Goal: Task Accomplishment & Management: Manage account settings

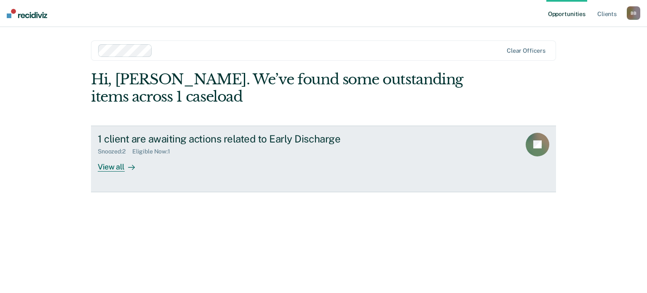
click at [108, 168] on div "View all" at bounding box center [121, 163] width 47 height 16
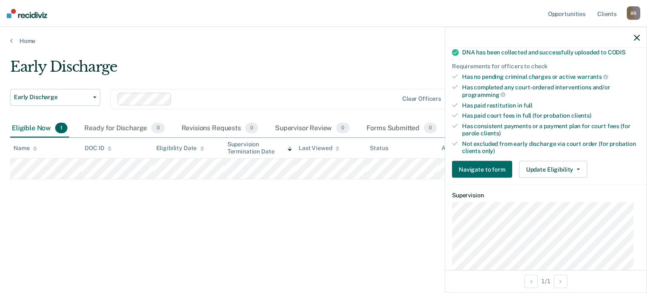
scroll to position [207, 0]
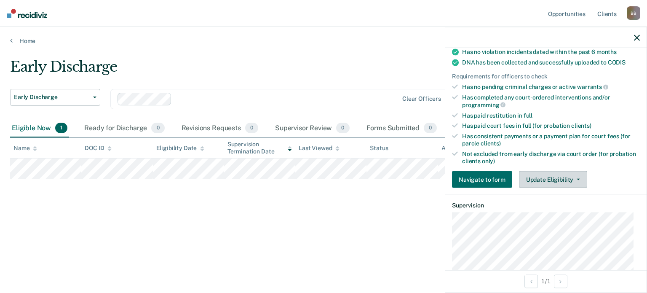
click at [571, 176] on button "Update Eligibility" at bounding box center [553, 179] width 68 height 17
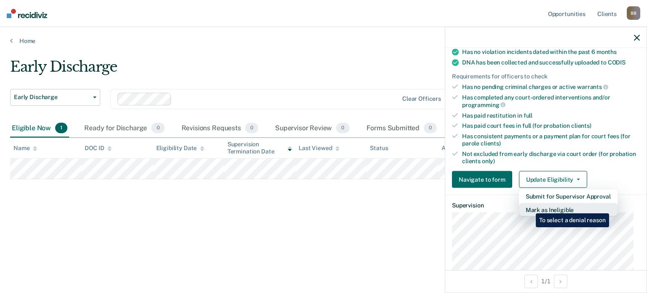
click at [529, 207] on button "Mark as Ineligible" at bounding box center [568, 209] width 99 height 13
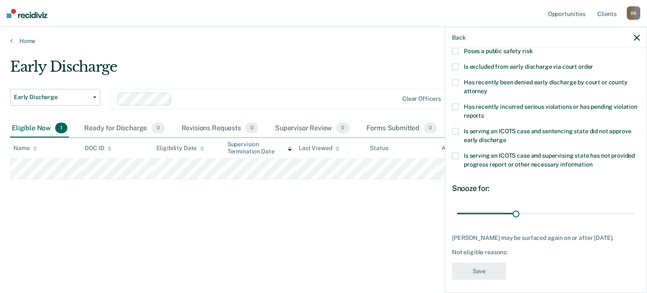
scroll to position [129, 0]
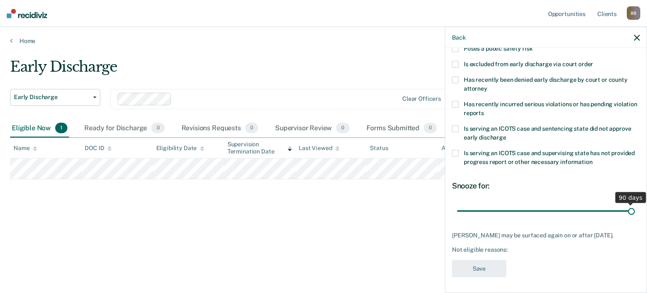
drag, startPoint x: 514, startPoint y: 208, endPoint x: 646, endPoint y: 203, distance: 132.3
type input "90"
click at [635, 203] on input "range" at bounding box center [546, 210] width 178 height 15
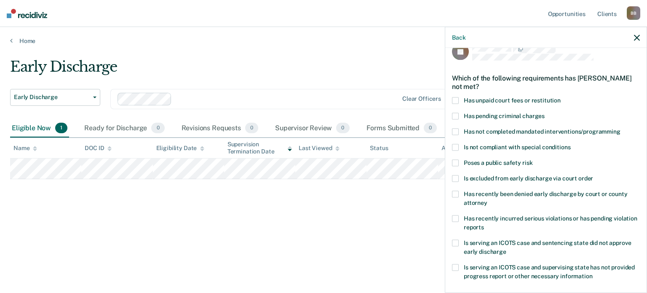
scroll to position [0, 0]
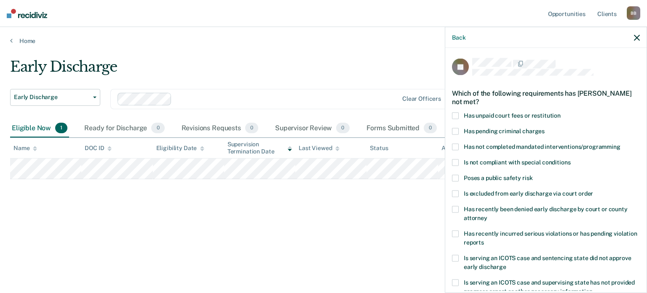
click at [392, 214] on div "Early Discharge Early Discharge Early Discharge Clear officers Eligible Now 1 R…" at bounding box center [323, 143] width 627 height 171
click at [638, 39] on icon "button" at bounding box center [637, 38] width 6 height 6
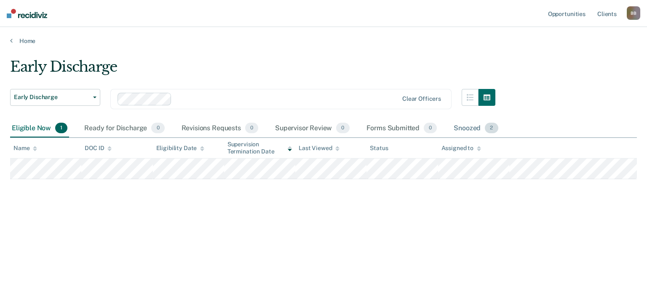
click at [491, 128] on span "2" at bounding box center [491, 128] width 13 height 11
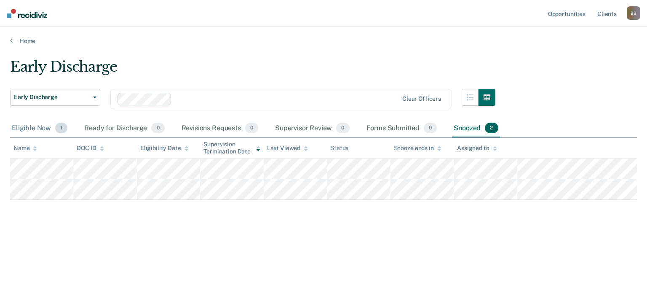
click at [59, 126] on span "1" at bounding box center [61, 128] width 12 height 11
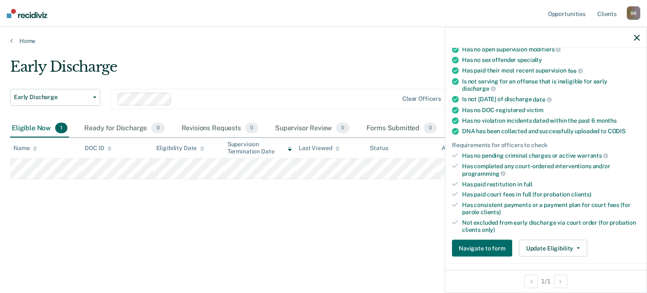
scroll to position [168, 0]
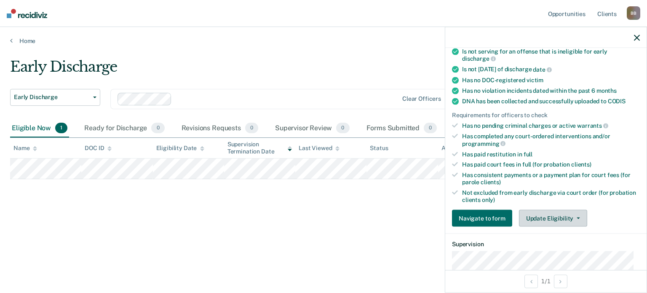
click at [573, 217] on span "button" at bounding box center [576, 218] width 7 height 2
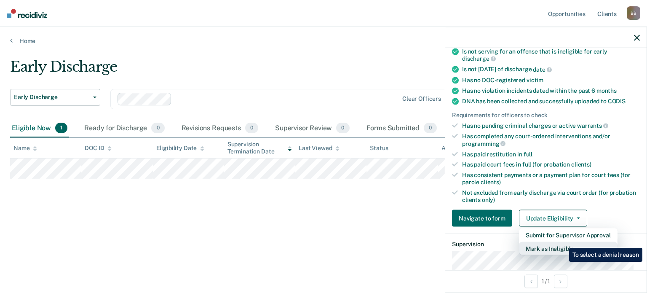
click at [563, 242] on button "Mark as Ineligible" at bounding box center [568, 248] width 99 height 13
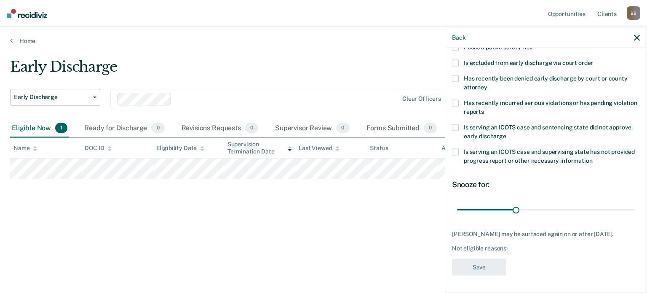
scroll to position [129, 0]
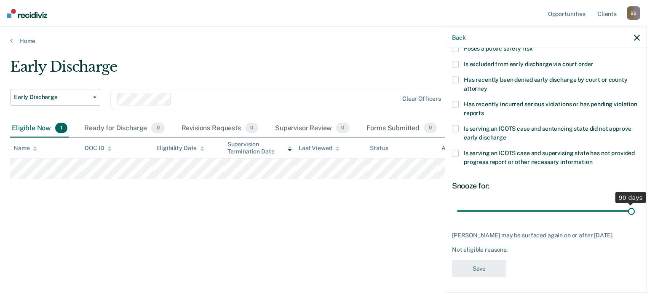
drag, startPoint x: 514, startPoint y: 208, endPoint x: 638, endPoint y: 208, distance: 124.6
type input "90"
click at [635, 208] on input "range" at bounding box center [546, 210] width 178 height 15
click at [384, 239] on div "Early Discharge Early Discharge Early Discharge Clear officers Eligible Now 1 R…" at bounding box center [323, 157] width 627 height 198
click at [639, 33] on div "Back" at bounding box center [545, 37] width 201 height 21
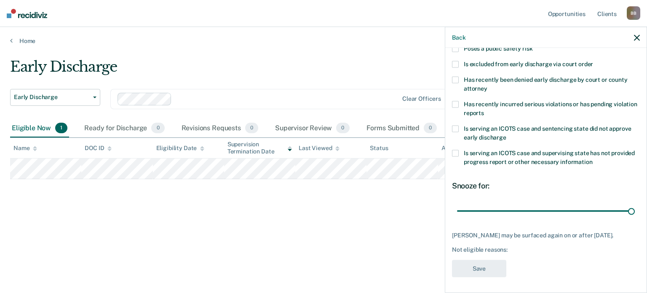
click at [636, 34] on button "button" at bounding box center [637, 37] width 6 height 7
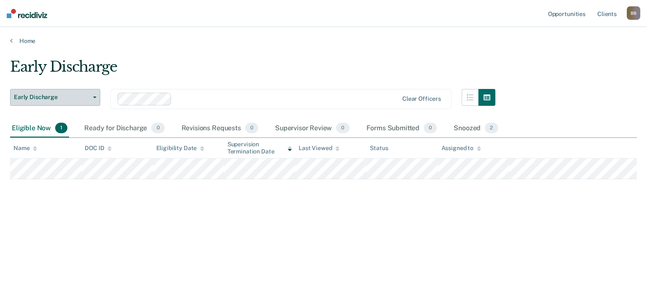
click at [92, 95] on button "Early Discharge" at bounding box center [55, 97] width 90 height 17
click at [287, 42] on link "Home" at bounding box center [323, 41] width 627 height 8
